Goal: Task Accomplishment & Management: Manage account settings

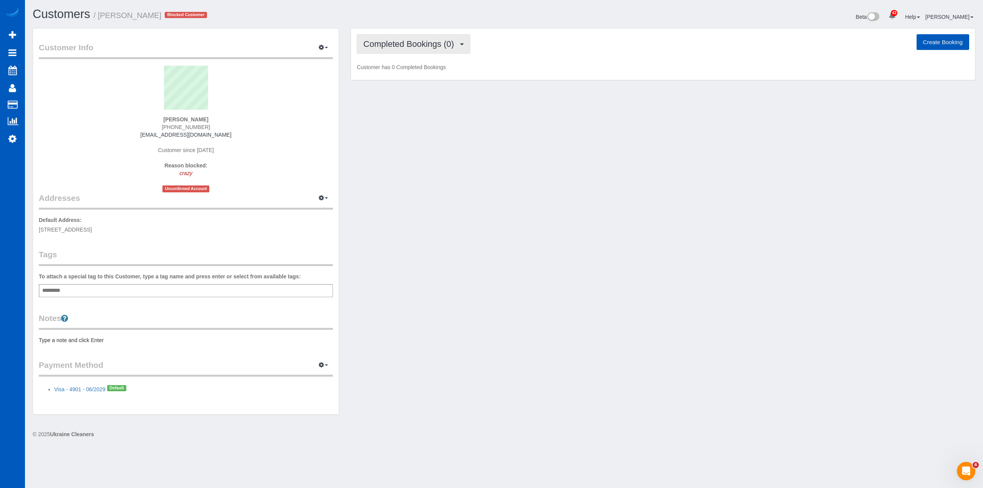
click at [429, 46] on span "Completed Bookings (0)" at bounding box center [410, 44] width 94 height 10
click at [431, 78] on link "Cancelled Bookings (1)" at bounding box center [397, 82] width 80 height 10
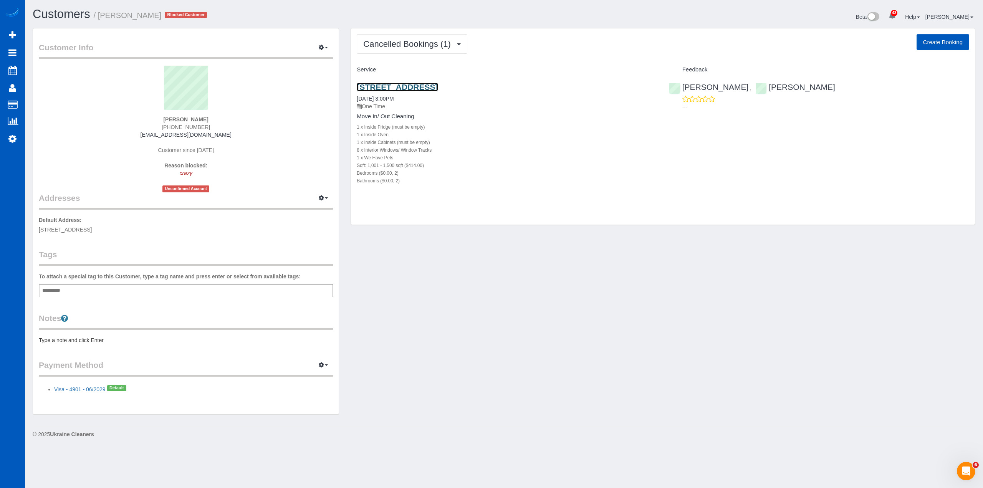
click at [438, 85] on link "2912 Ne Maplewood Dr, Vancouver, WA 98665" at bounding box center [397, 87] width 81 height 9
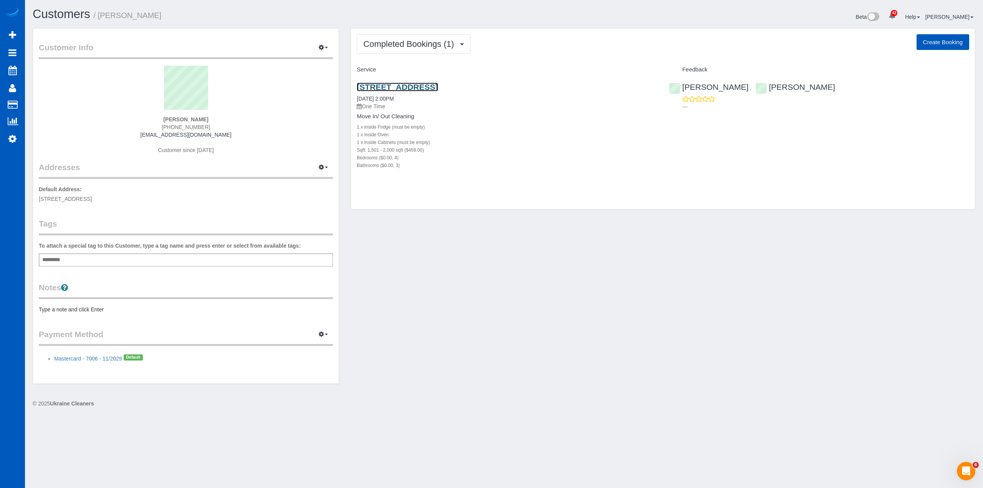
click at [438, 83] on link "[STREET_ADDRESS]" at bounding box center [397, 87] width 81 height 9
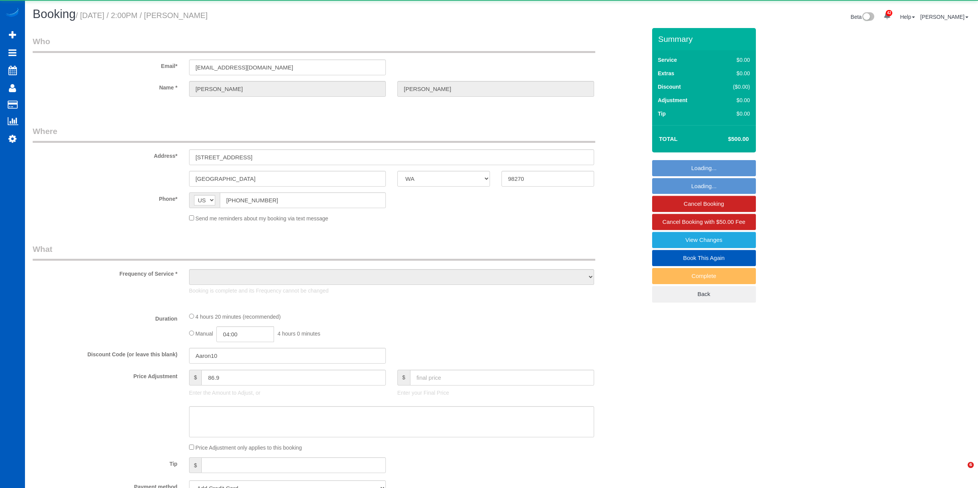
select select "WA"
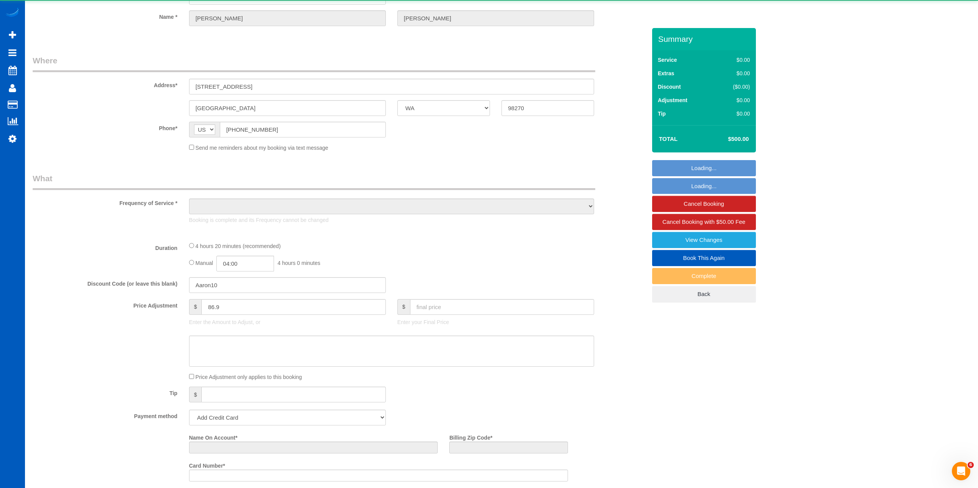
select select "object:1065"
select select "string:fspay-860b7b88-8087-4573-bc25-0687694a7f34"
select select "199"
select select "1501"
select select "4"
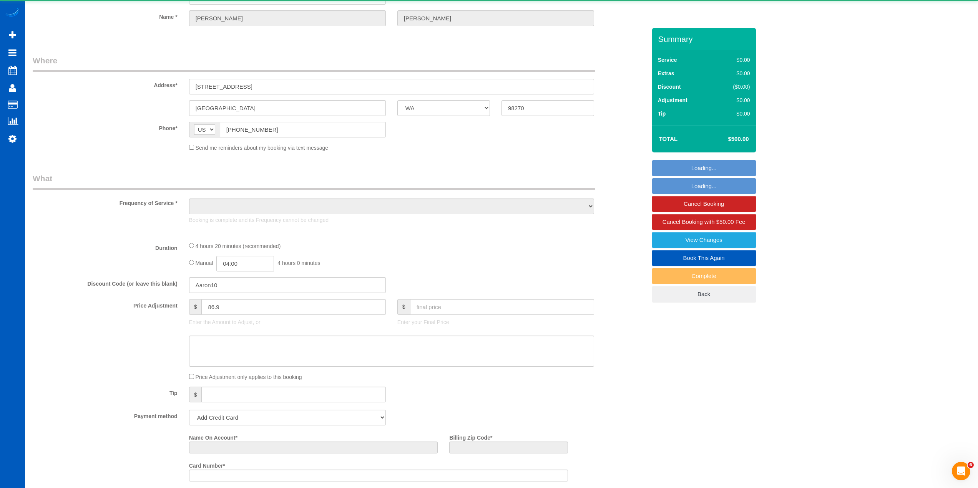
select select "3"
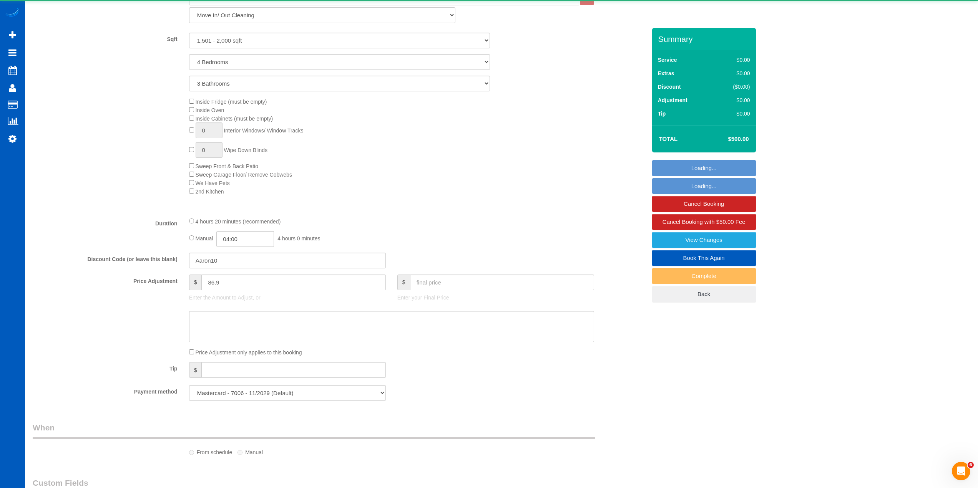
select select "spot1"
select select "1501"
select select "4"
select select "3"
